Goal: Information Seeking & Learning: Check status

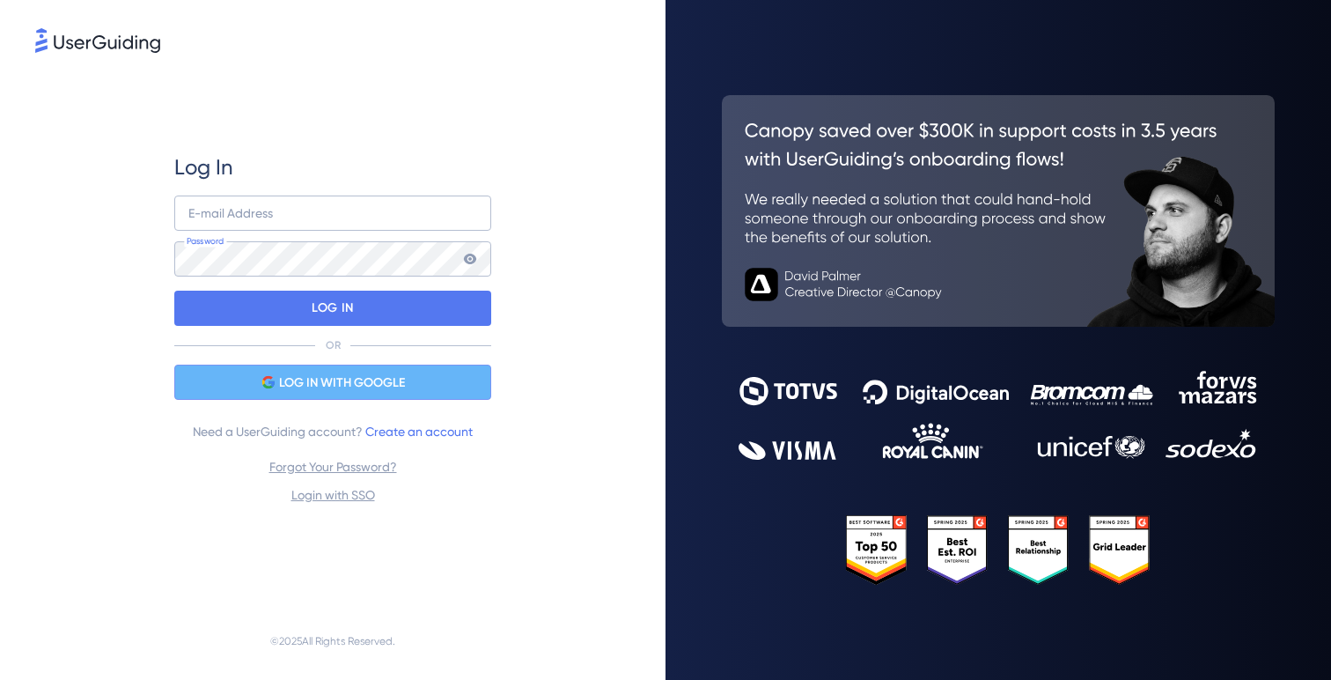
click at [307, 370] on div "LOG IN WITH GOOGLE" at bounding box center [332, 381] width 317 height 35
click at [438, 380] on div "LOG IN WITH GOOGLE" at bounding box center [332, 381] width 317 height 35
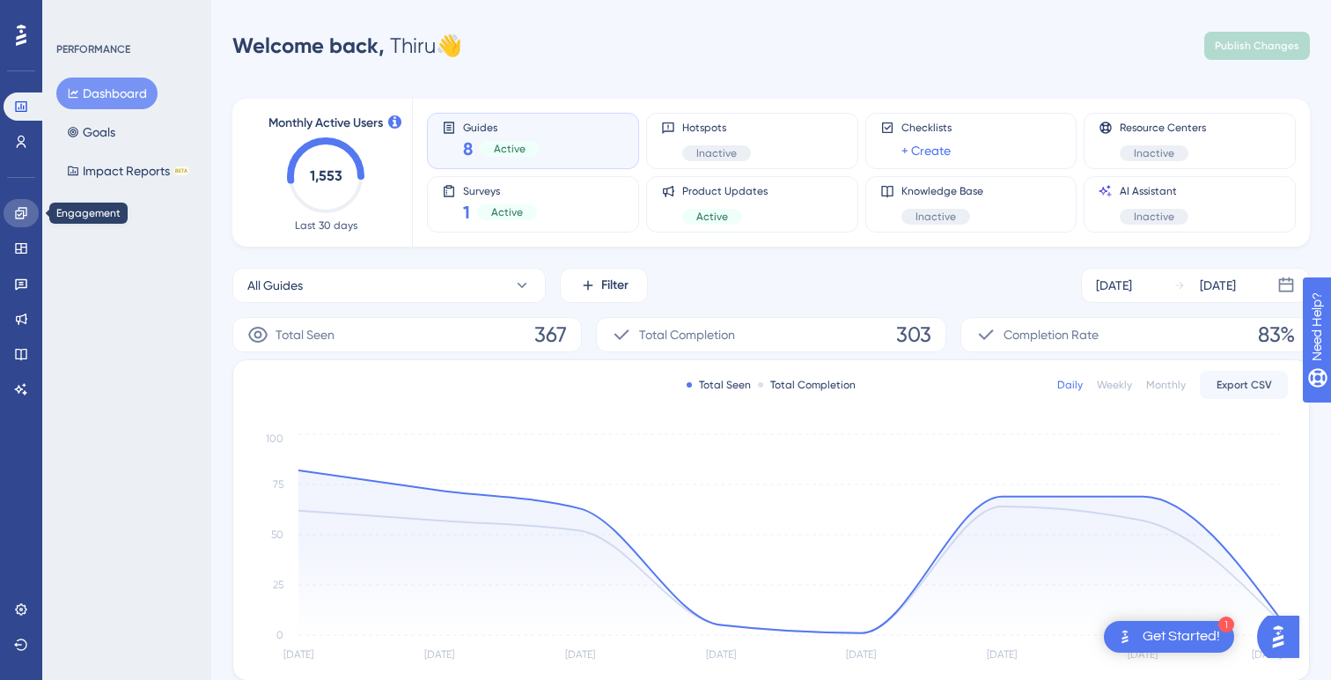
click at [18, 210] on icon at bounding box center [20, 212] width 11 height 11
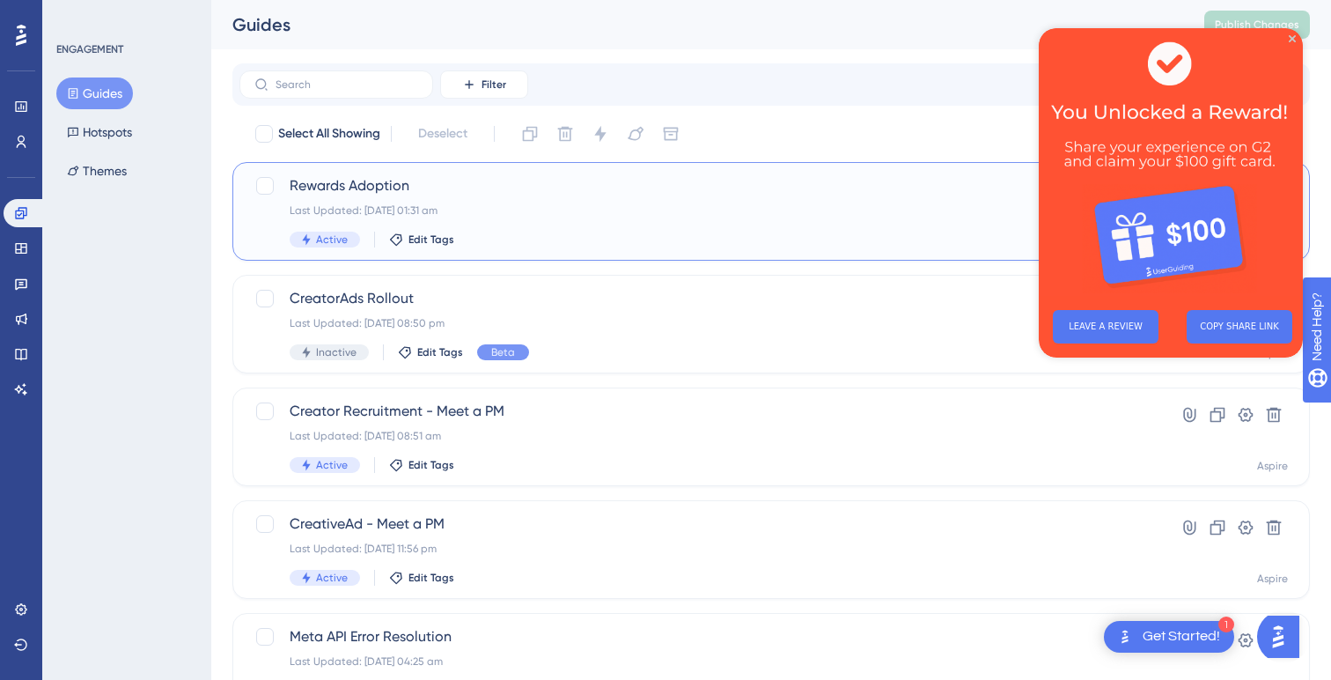
click at [532, 217] on div "Rewards Adoption Last Updated: [DATE] 01:31 am Active Edit Tags" at bounding box center [701, 211] width 822 height 72
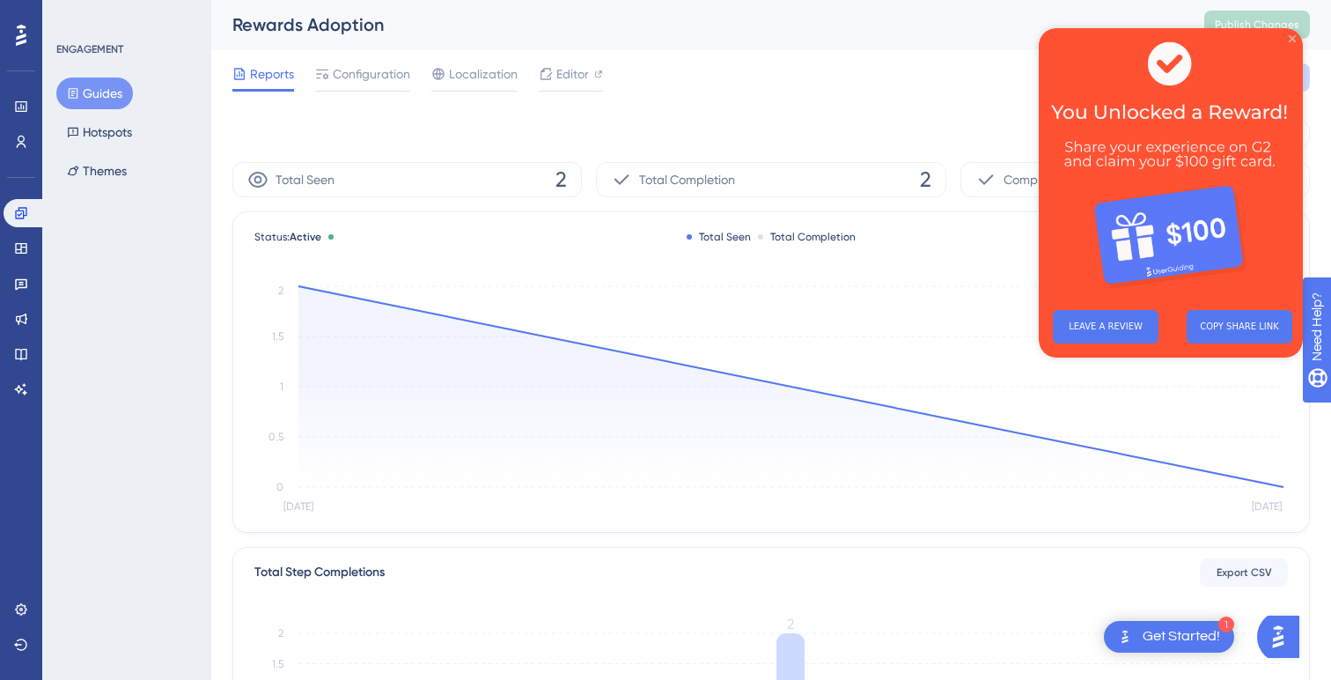
click at [1293, 41] on icon "Close Preview" at bounding box center [1292, 38] width 7 height 7
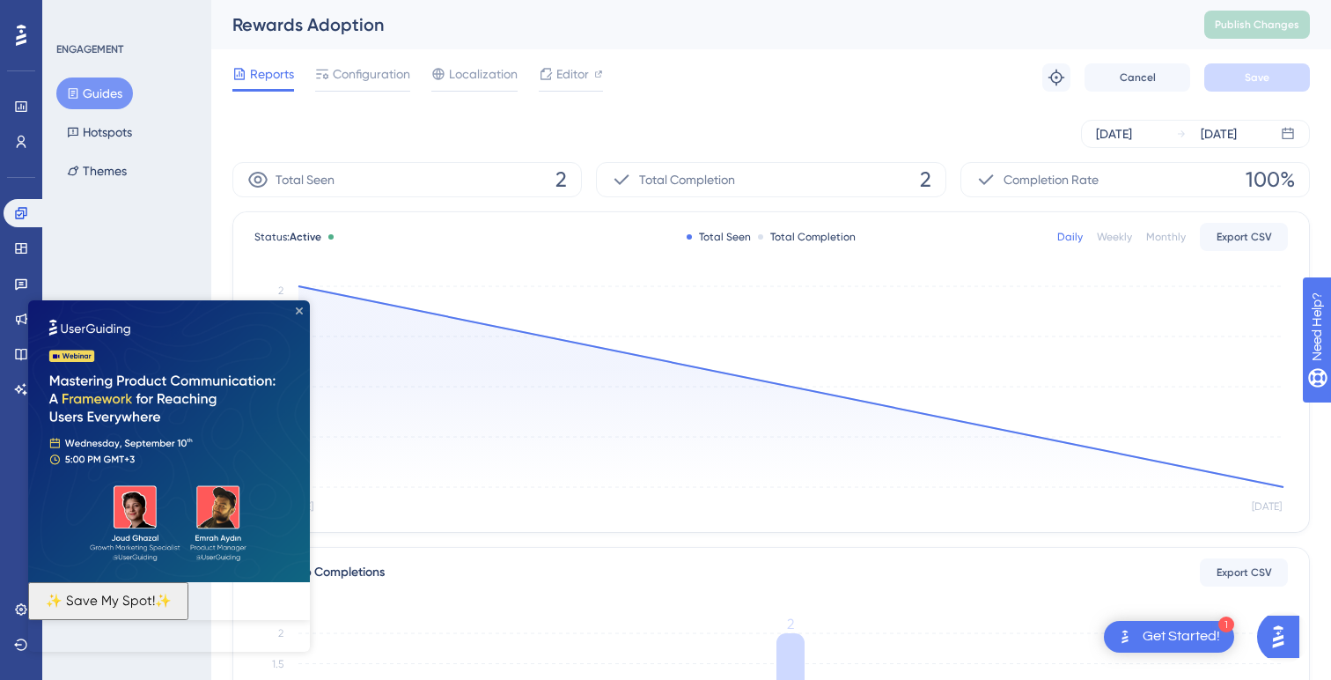
click at [301, 308] on icon "Close Preview" at bounding box center [299, 310] width 7 height 7
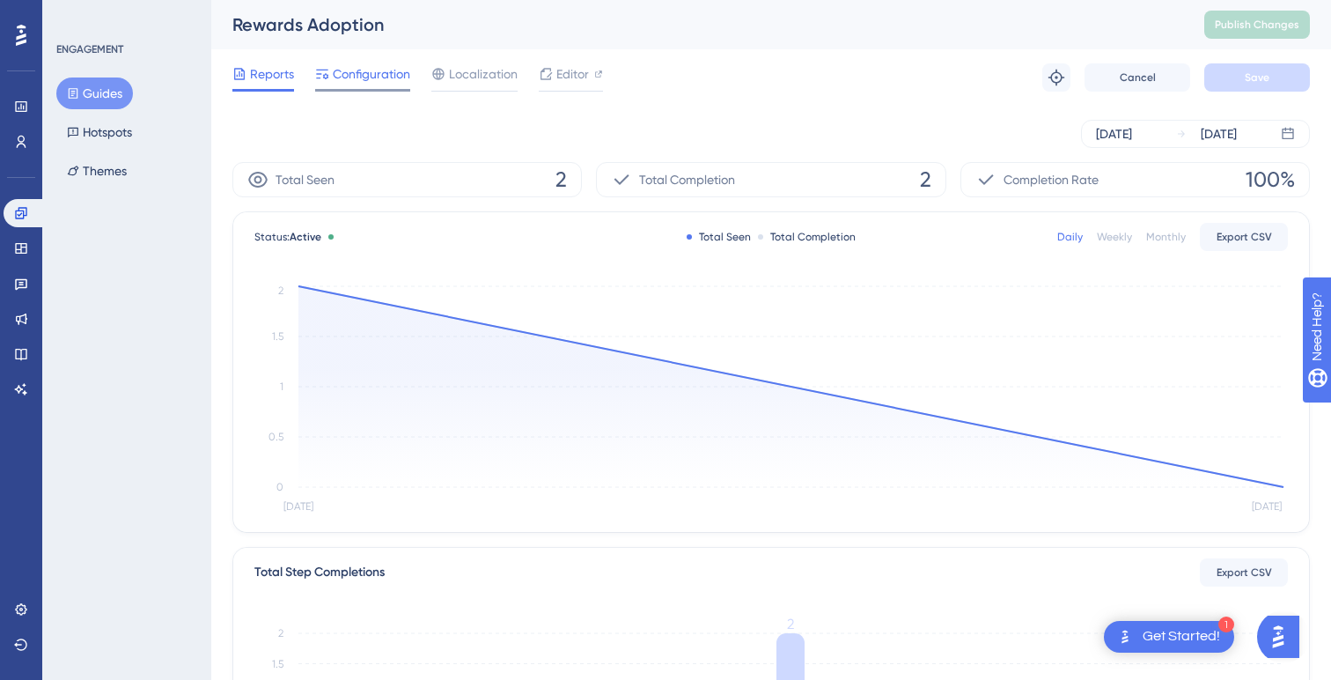
click at [351, 70] on span "Configuration" at bounding box center [371, 73] width 77 height 21
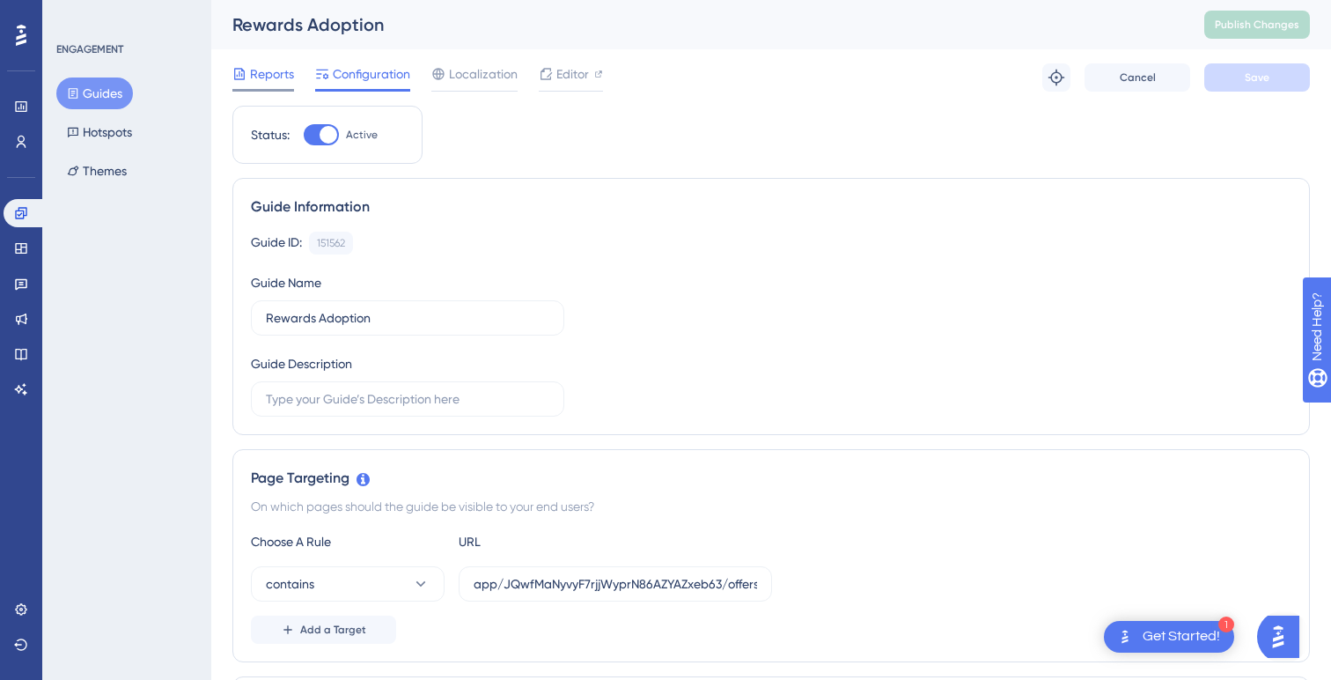
click at [274, 74] on span "Reports" at bounding box center [272, 73] width 44 height 21
